Goal: Task Accomplishment & Management: Use online tool/utility

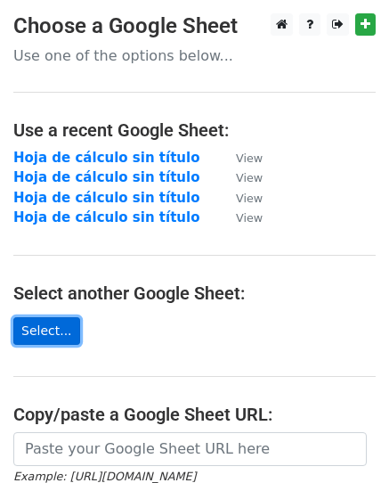
click at [54, 329] on link "Select..." at bounding box center [46, 331] width 67 height 28
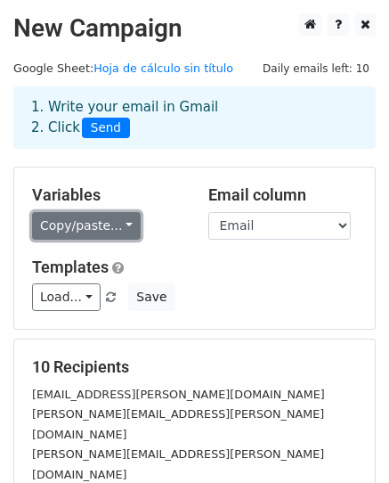
click at [119, 225] on link "Copy/paste..." at bounding box center [86, 226] width 109 height 28
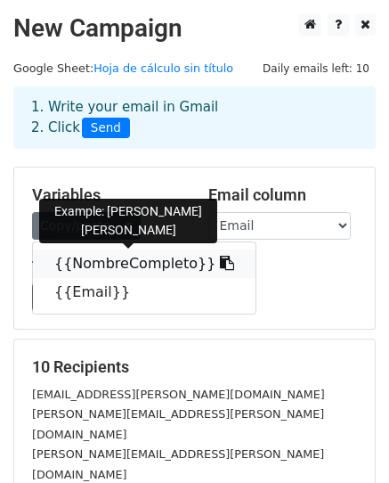
click at [122, 266] on link "{{NombreCompleto}}" at bounding box center [144, 264] width 223 height 29
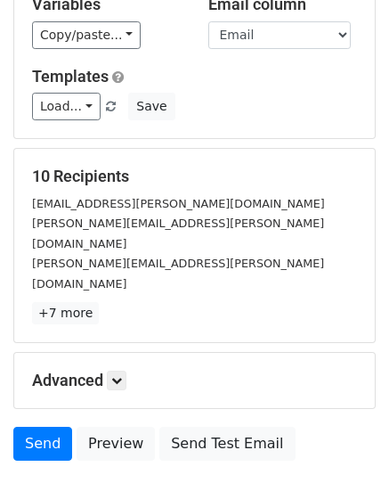
scroll to position [249, 0]
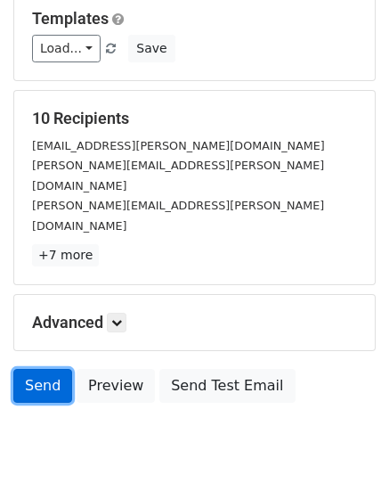
click at [48, 369] on link "Send" at bounding box center [42, 386] width 59 height 34
